Goal: Complete application form: Complete application form

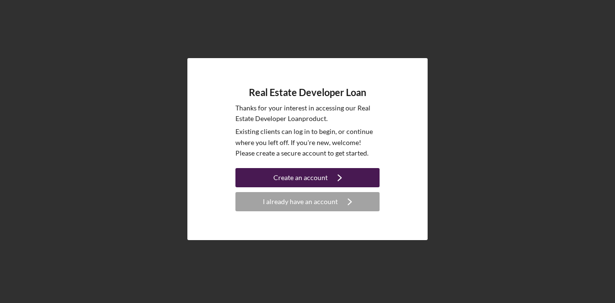
click at [283, 178] on div "Create an account" at bounding box center [300, 177] width 54 height 19
